Goal: Task Accomplishment & Management: Manage account settings

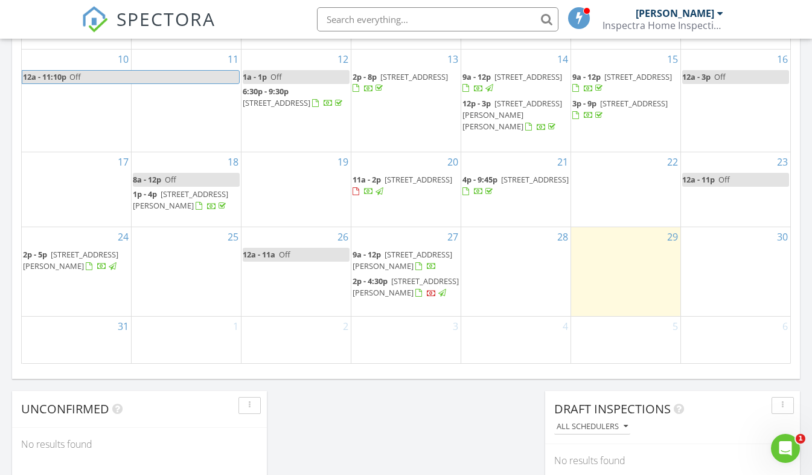
scroll to position [742, 0]
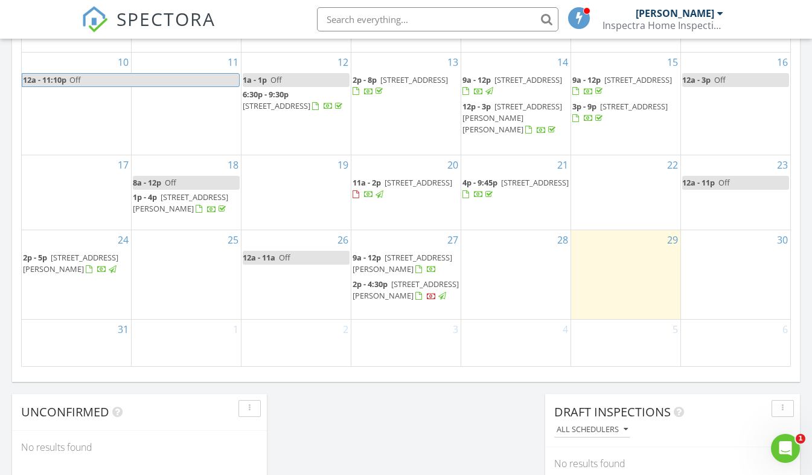
click at [396, 252] on span "25 Linton Alley, Fredericktown 15333" at bounding box center [403, 263] width 100 height 22
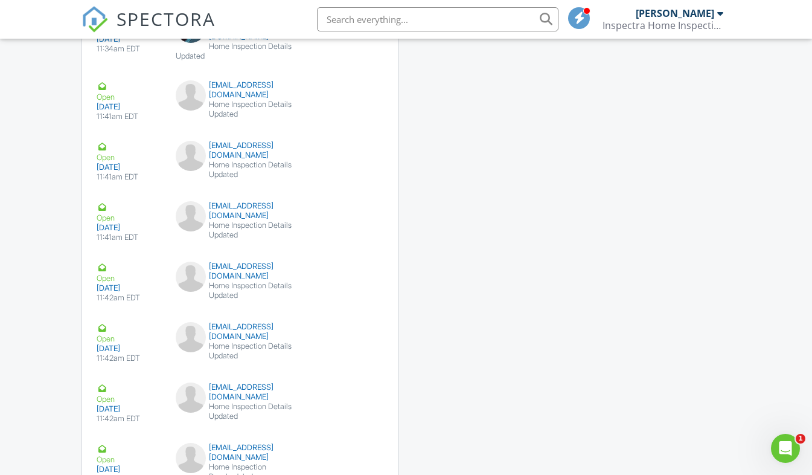
scroll to position [2756, 0]
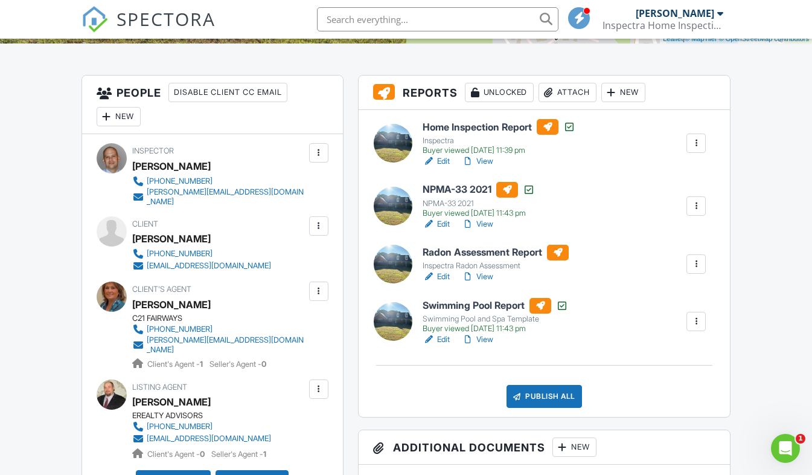
scroll to position [303, 0]
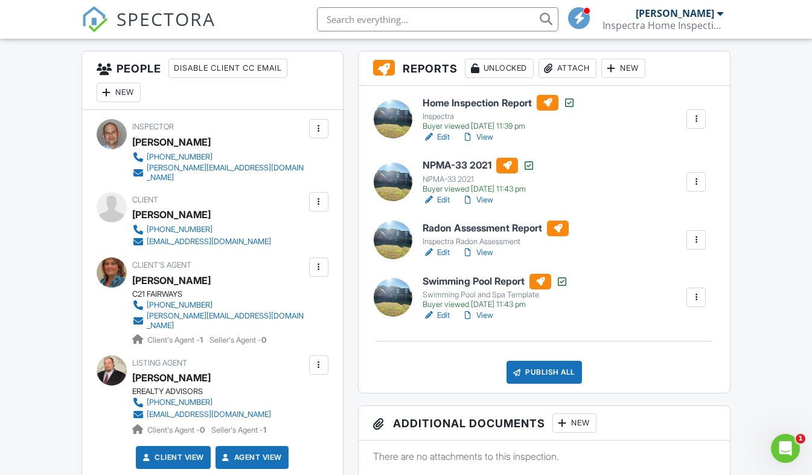
click at [492, 101] on h6 "Home Inspection Report" at bounding box center [499, 103] width 153 height 16
